Goal: Navigation & Orientation: Find specific page/section

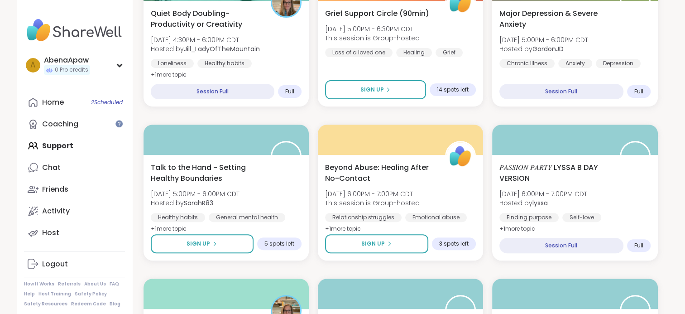
scroll to position [333, 0]
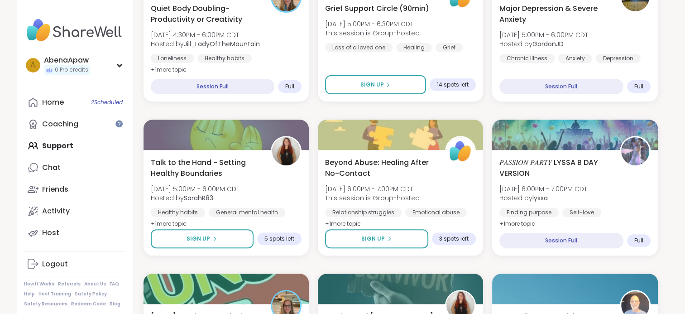
drag, startPoint x: 674, startPoint y: 77, endPoint x: 672, endPoint y: 86, distance: 9.7
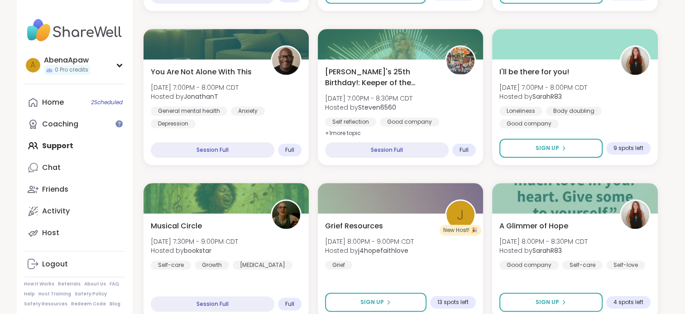
scroll to position [744, 0]
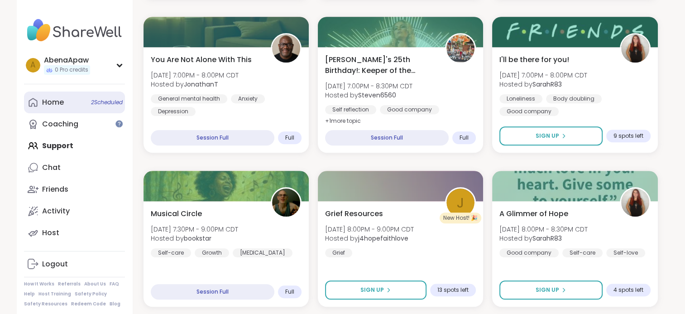
click at [67, 106] on link "Home 2 Scheduled" at bounding box center [74, 102] width 101 height 22
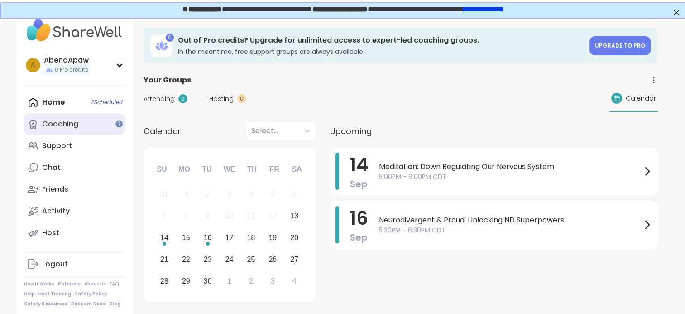
click at [66, 121] on div "Coaching" at bounding box center [60, 124] width 36 height 10
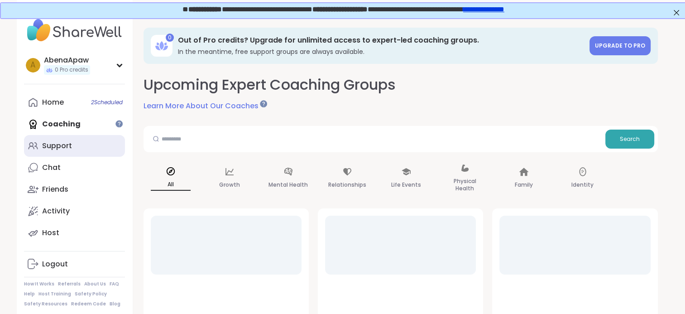
click at [69, 140] on link "Support" at bounding box center [74, 146] width 101 height 22
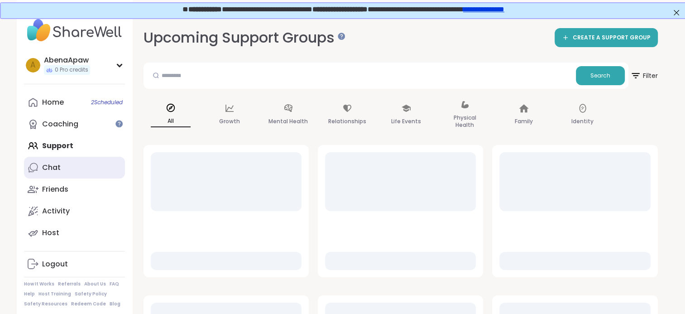
click at [68, 164] on link "Chat" at bounding box center [74, 168] width 101 height 22
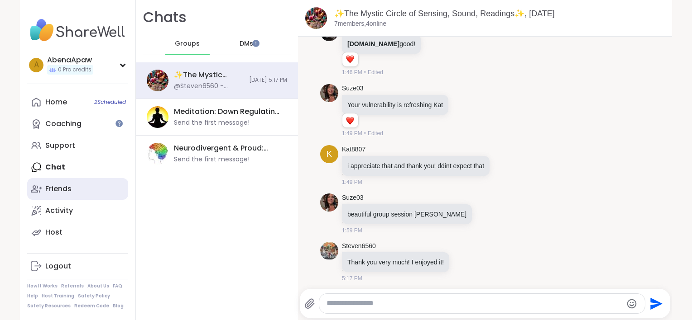
click at [69, 187] on link "Friends" at bounding box center [77, 189] width 101 height 22
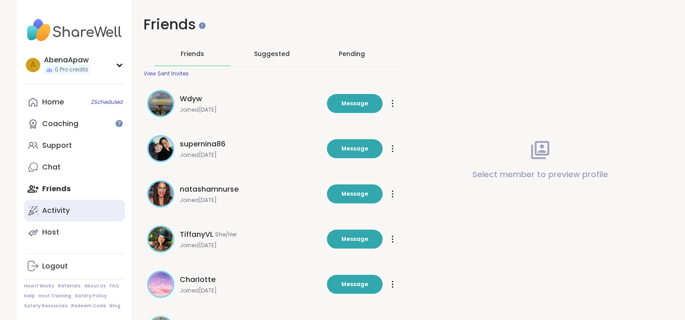
click at [69, 204] on link "Activity" at bounding box center [74, 211] width 101 height 22
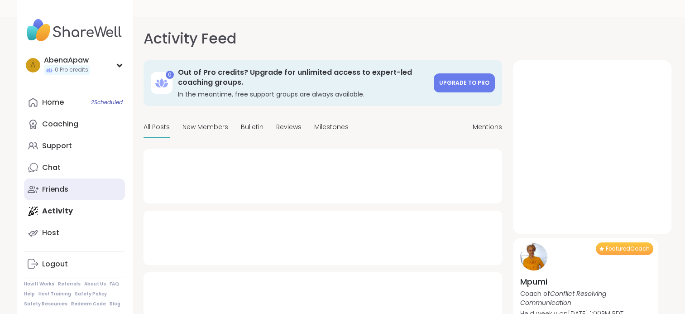
type textarea "*"
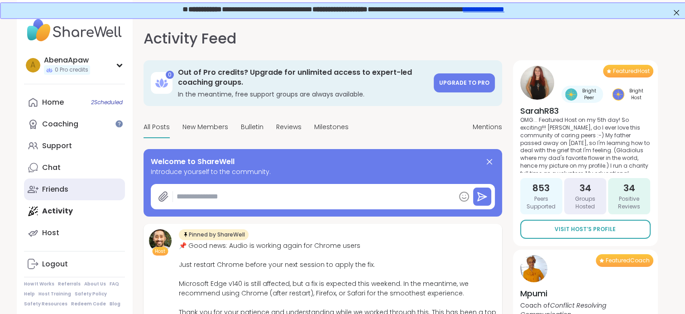
click at [74, 188] on link "Friends" at bounding box center [74, 189] width 101 height 22
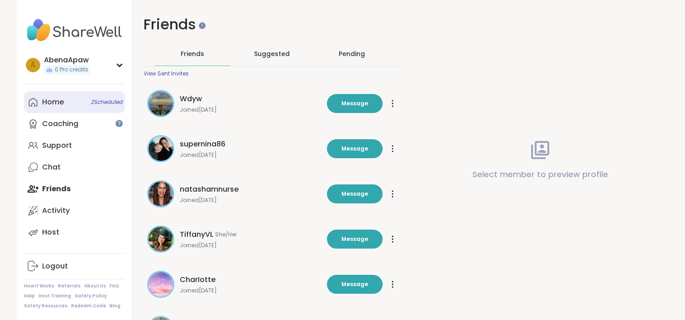
click at [79, 103] on link "Home 2 Scheduled" at bounding box center [74, 102] width 101 height 22
